Goal: Transaction & Acquisition: Purchase product/service

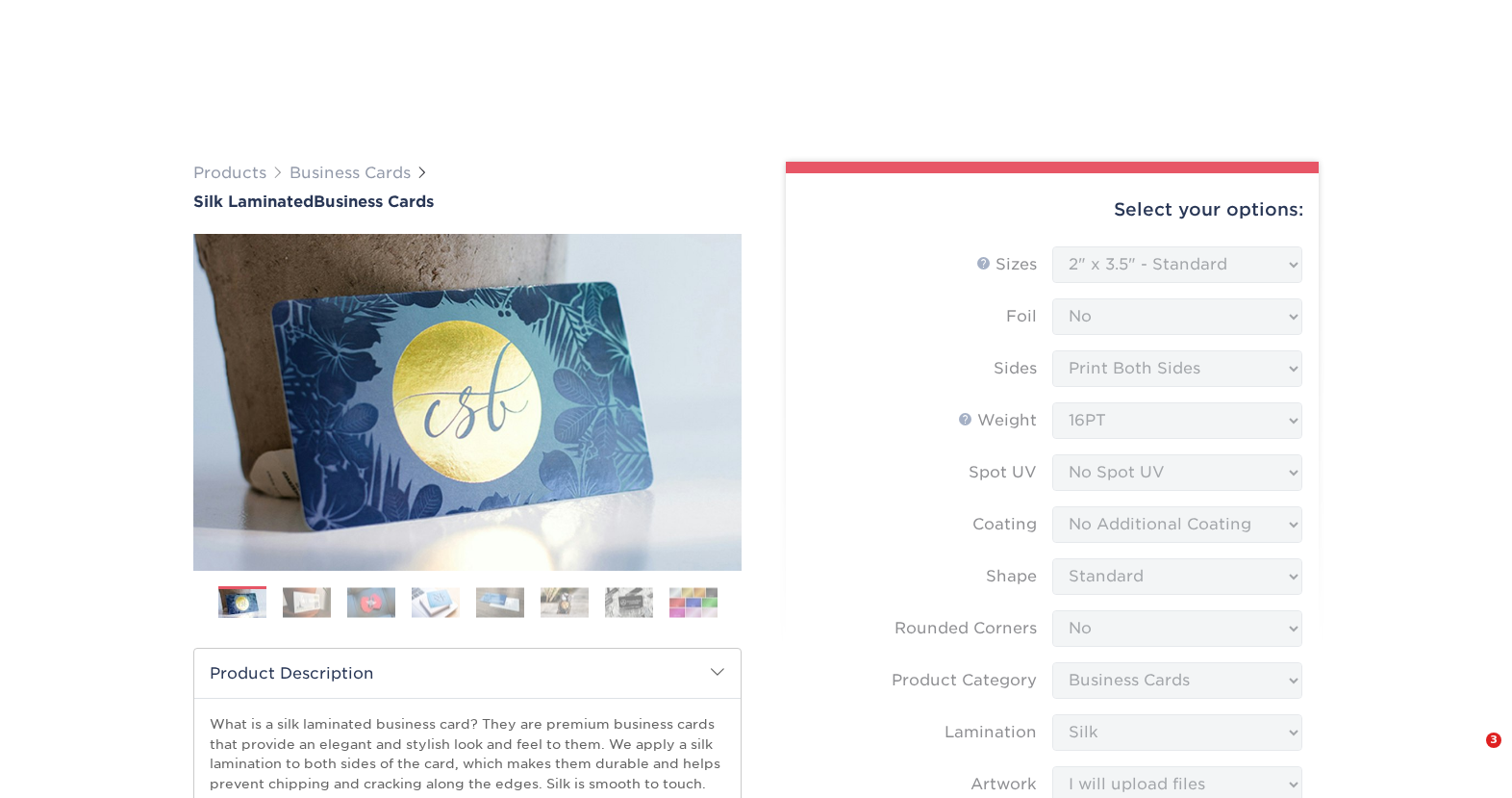
select select "2.00x3.50"
select select "0"
select select "3b5148f1-0588-4f88-a218-97bcfdce65c1"
select select "ccacb42f-45f7-42d3-bbd3-7c8421cf37f0"
select select "upload"
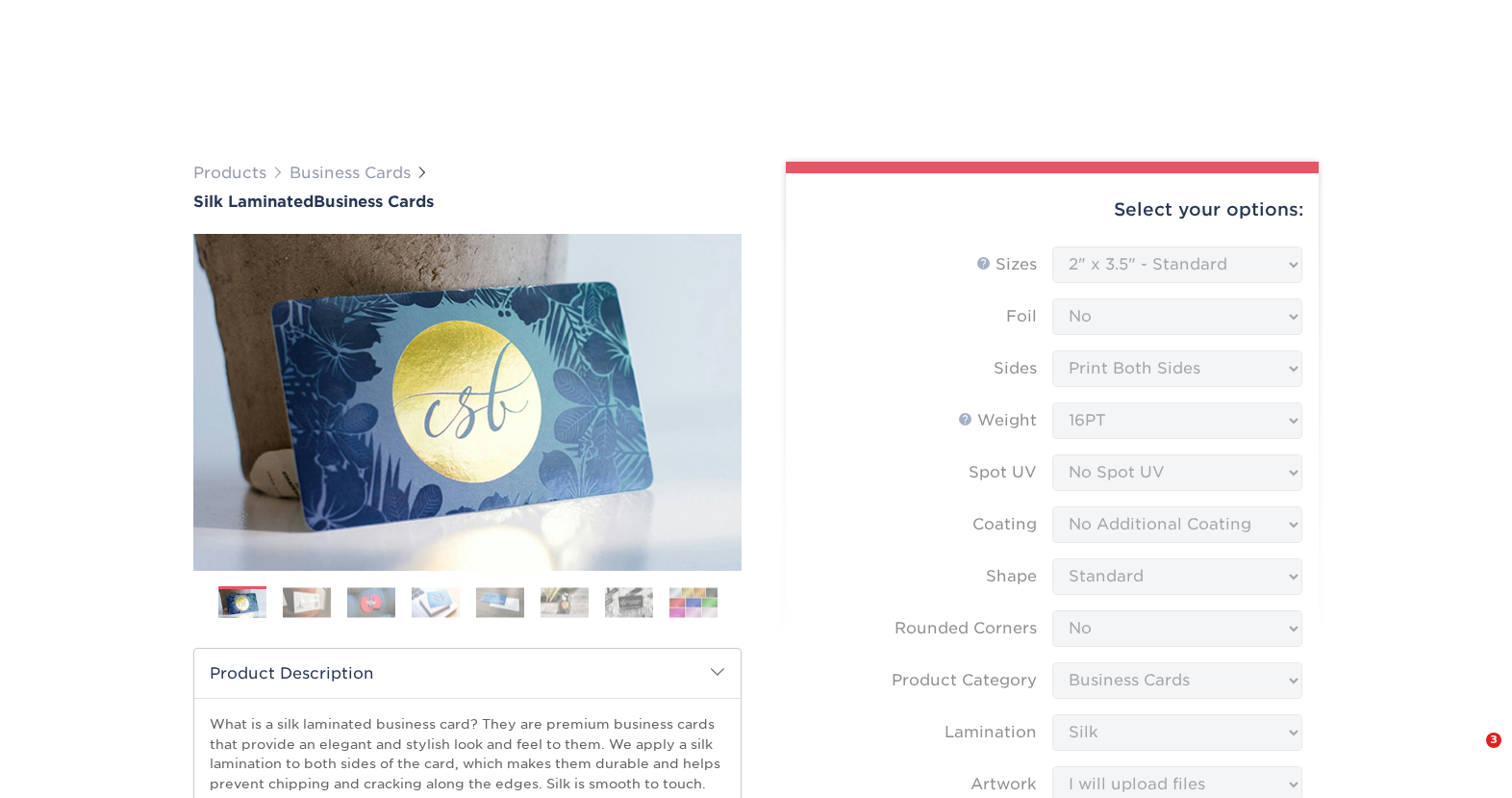
select select "500 – $96.00"
select select "daeee239-1cf4-403f-860f-e366b9ee29d2"
select select "63356"
select select "03"
